Goal: Complete application form

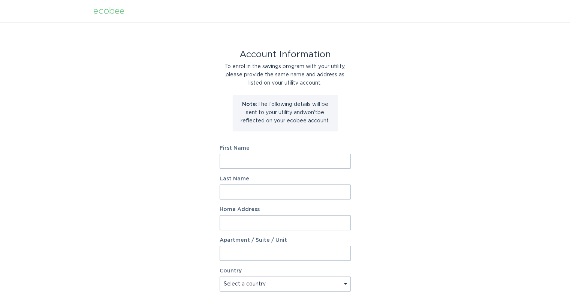
click at [259, 160] on input "First Name" at bounding box center [284, 161] width 131 height 15
type input "[PERSON_NAME]"
type input "23427 Canzonet Street"
select select "US"
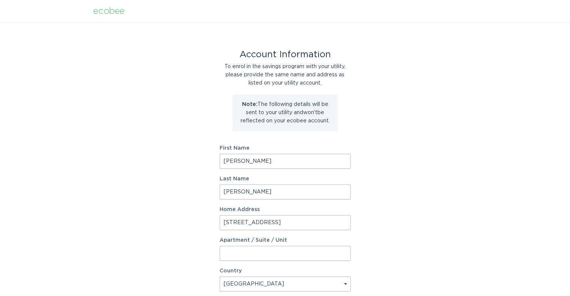
type input "Woodland Hills"
type input "91367"
select select "CA"
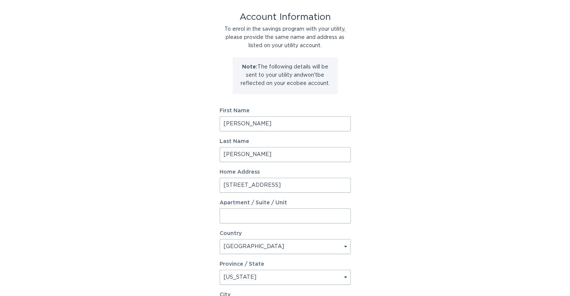
click at [320, 188] on input "23427 Canzonet Street" at bounding box center [284, 185] width 131 height 15
type input "2"
type input "7630 East Corto Road"
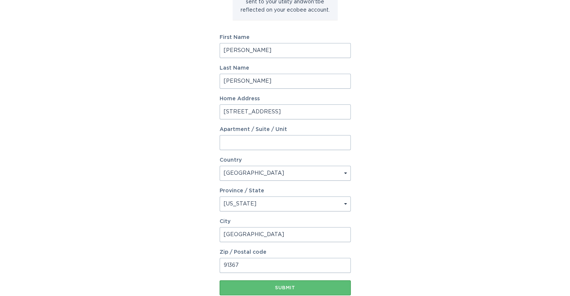
scroll to position [112, 0]
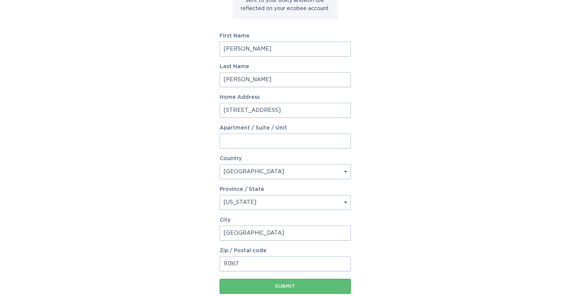
click at [298, 237] on input "Woodland Hills" at bounding box center [284, 233] width 131 height 15
type input "W"
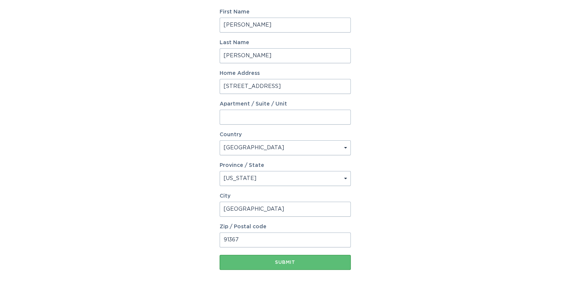
scroll to position [150, 0]
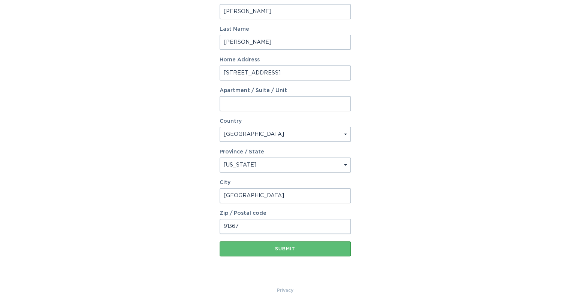
type input "Anaheim"
click at [288, 227] on input "91367" at bounding box center [284, 226] width 131 height 15
type input "92808"
click at [272, 249] on div "Submit" at bounding box center [285, 249] width 124 height 4
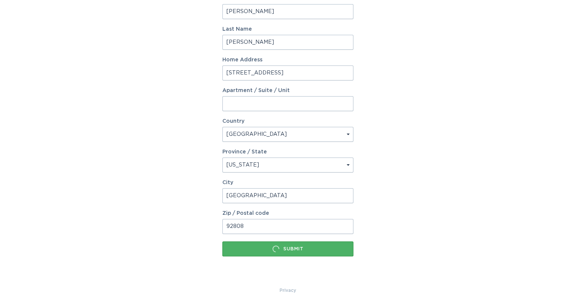
scroll to position [0, 0]
